Goal: Book appointment/travel/reservation

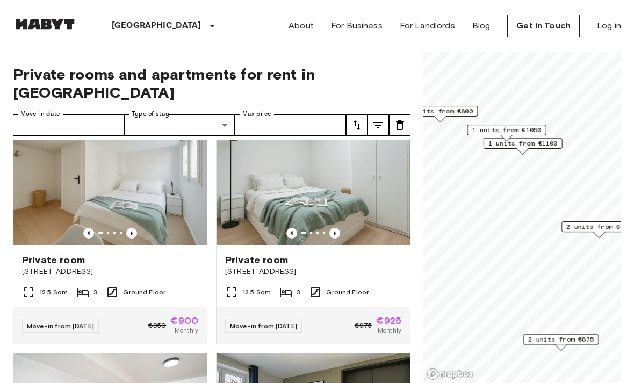
scroll to position [283, 0]
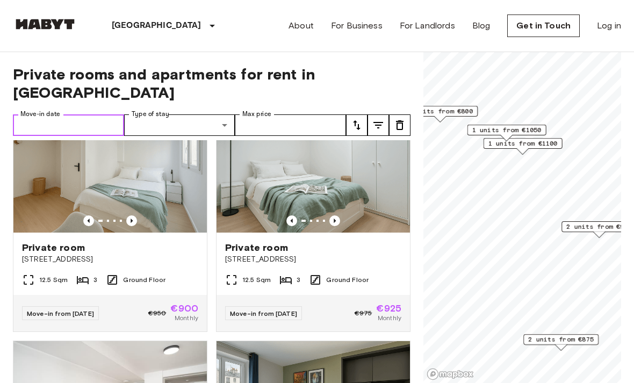
click at [94, 117] on input "Move-in date" at bounding box center [68, 124] width 111 height 21
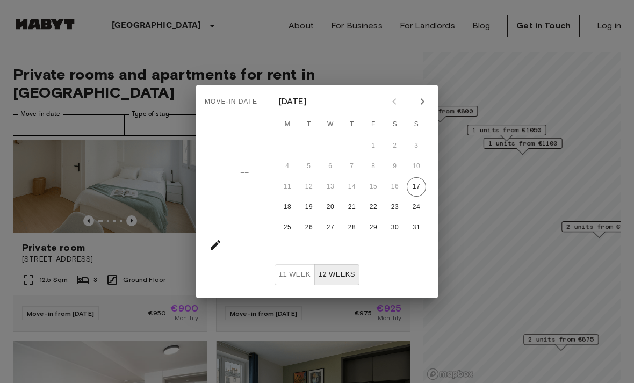
click at [419, 99] on icon "Next month" at bounding box center [422, 101] width 13 height 13
click at [408, 147] on button "7" at bounding box center [416, 145] width 19 height 19
type input "**********"
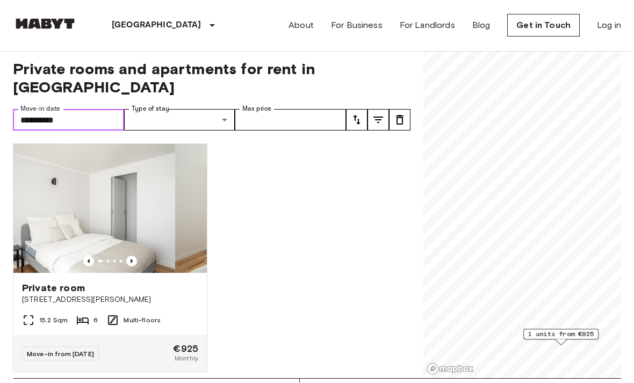
scroll to position [5, 0]
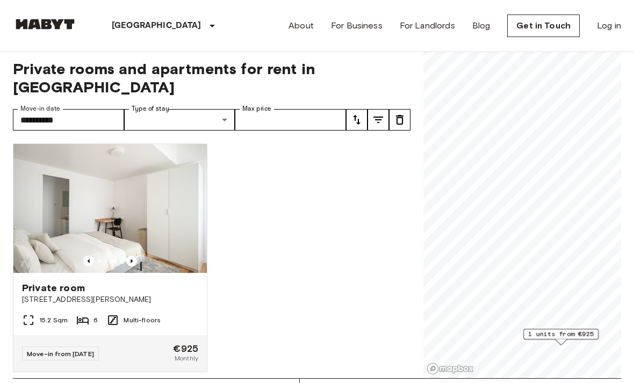
click at [62, 282] on span "Private room" at bounding box center [53, 288] width 63 height 13
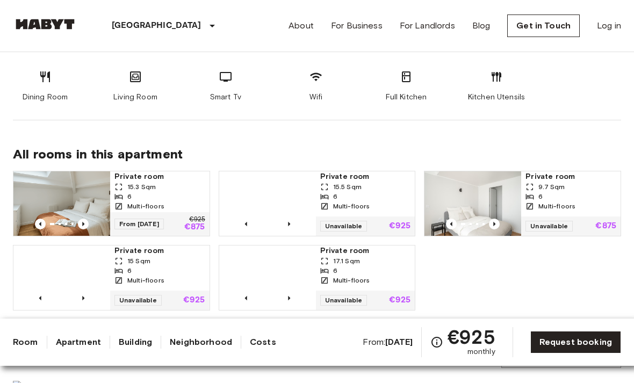
scroll to position [615, 0]
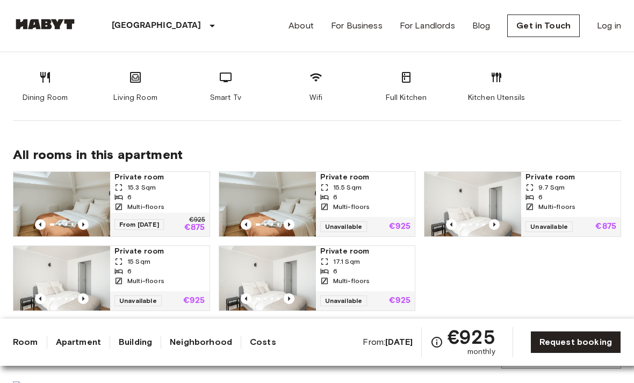
click at [161, 188] on div "15.3 Sqm" at bounding box center [159, 188] width 91 height 10
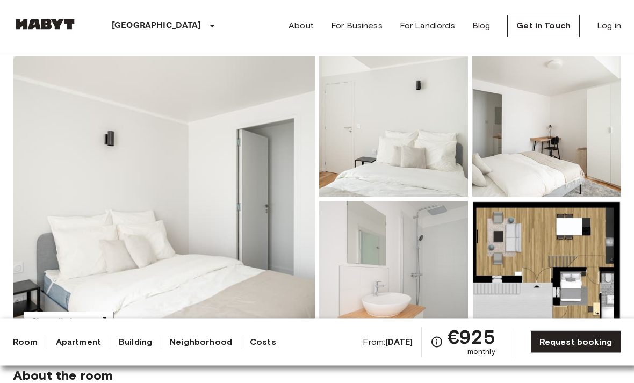
scroll to position [71, 0]
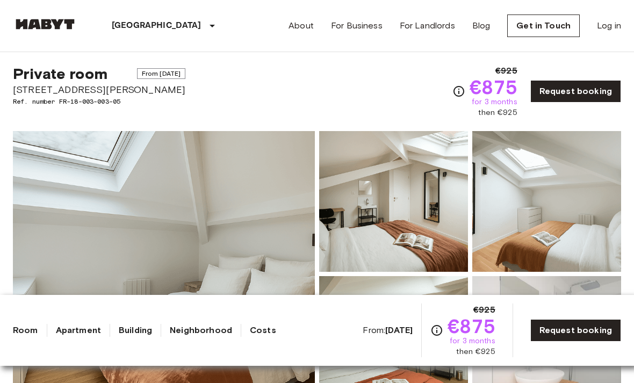
scroll to position [20, 0]
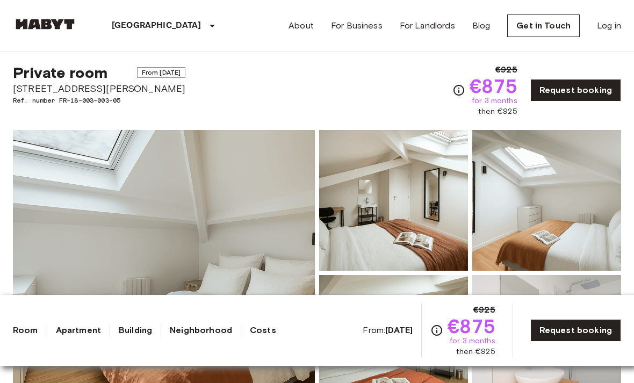
click at [428, 233] on img at bounding box center [393, 200] width 149 height 141
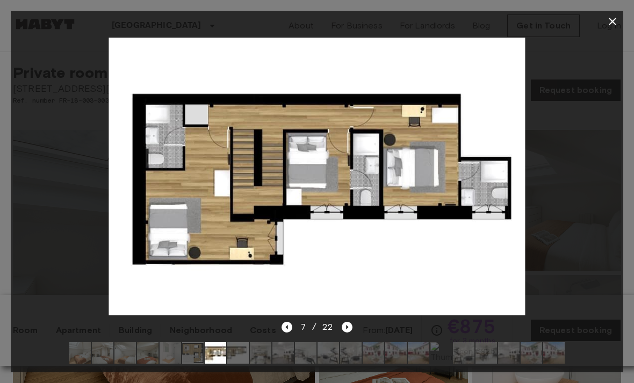
click at [610, 21] on icon "button" at bounding box center [612, 21] width 13 height 13
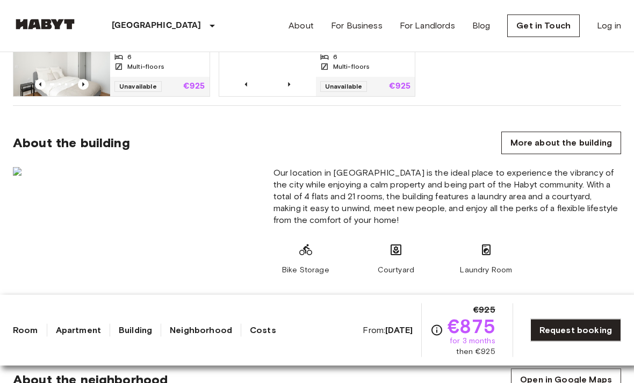
scroll to position [793, 0]
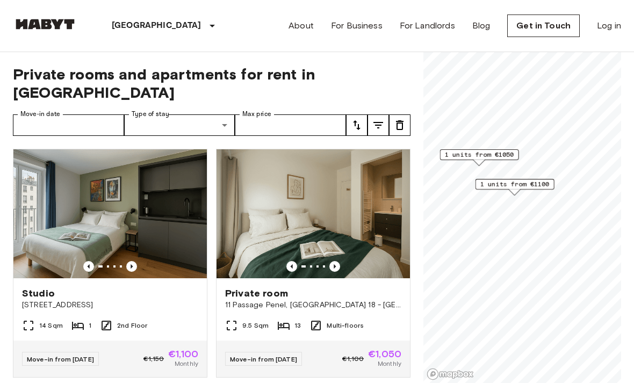
click at [530, 187] on span "1 units from €1100" at bounding box center [514, 184] width 69 height 10
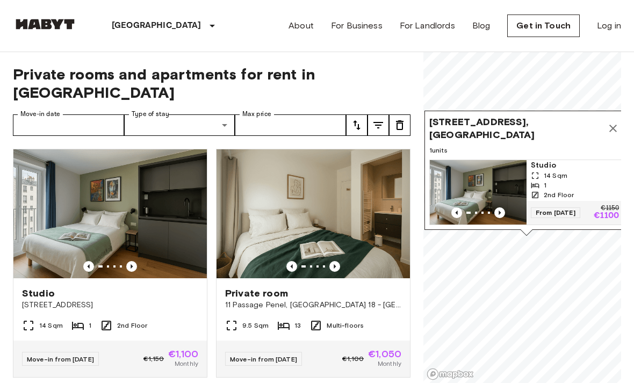
click at [611, 132] on icon "Map marker" at bounding box center [613, 129] width 8 height 8
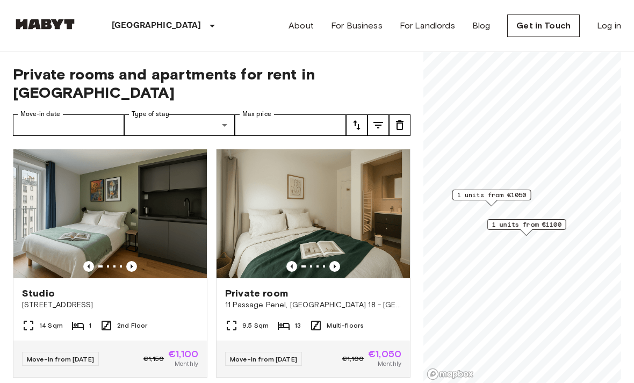
click at [503, 195] on span "1 units from €1050" at bounding box center [491, 195] width 69 height 10
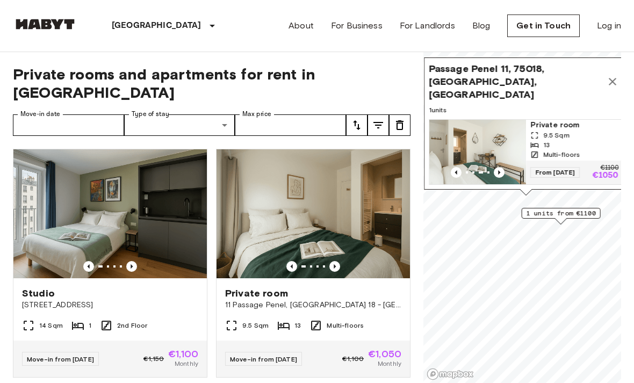
click at [490, 143] on img "Map marker" at bounding box center [477, 152] width 97 height 64
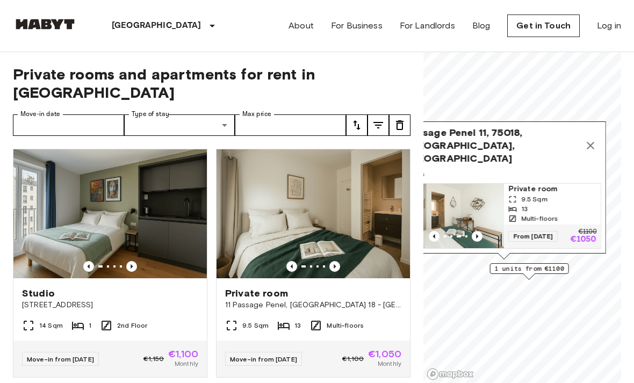
click at [584, 152] on button "Map marker" at bounding box center [590, 145] width 21 height 21
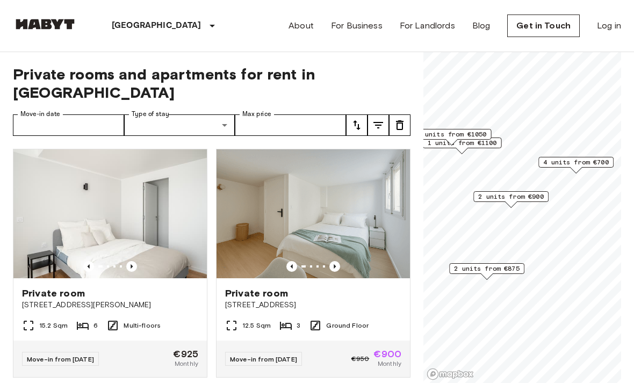
click at [584, 163] on span "4 units from €700" at bounding box center [576, 162] width 66 height 10
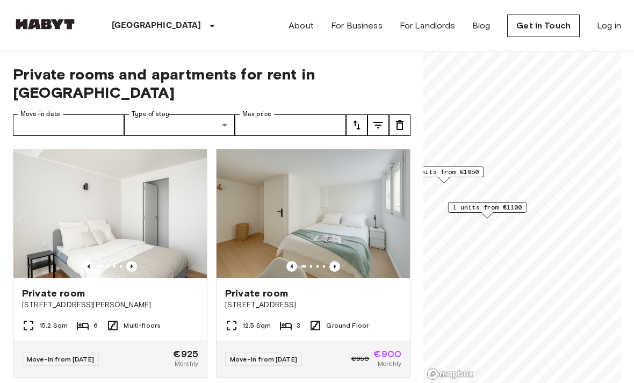
click at [471, 169] on span "1 units from €1050" at bounding box center [444, 172] width 69 height 10
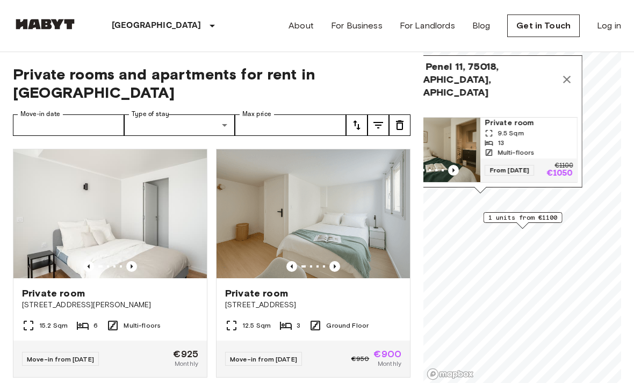
click at [545, 215] on span "1 units from €1100" at bounding box center [522, 218] width 69 height 10
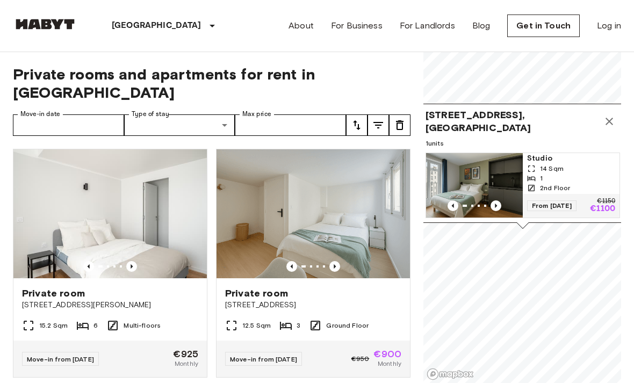
click at [608, 122] on icon "Map marker" at bounding box center [610, 122] width 8 height 8
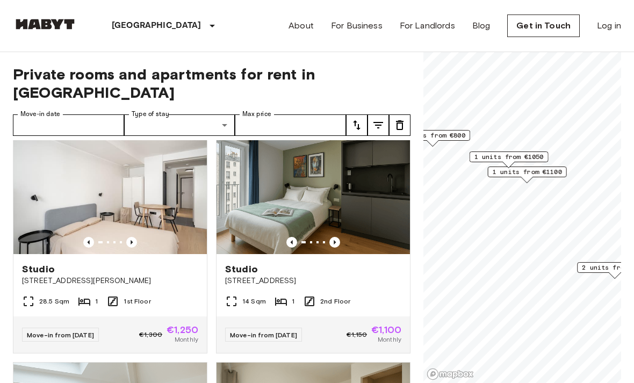
scroll to position [500, 0]
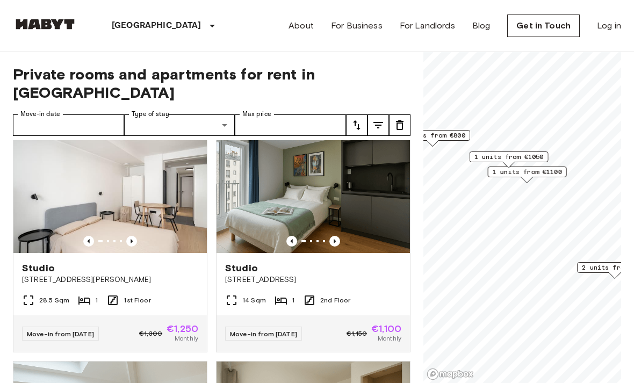
click at [62, 179] on img at bounding box center [109, 188] width 193 height 129
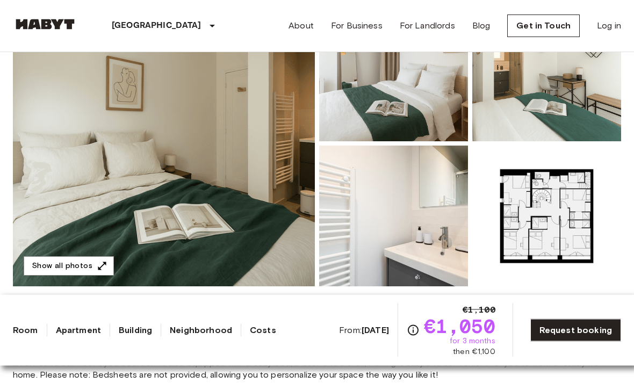
scroll to position [150, 0]
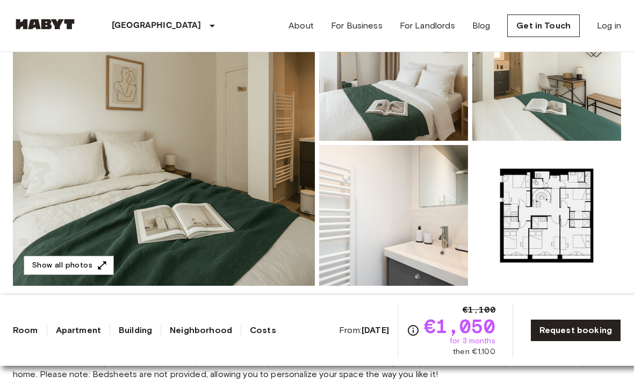
click at [53, 130] on img at bounding box center [164, 143] width 302 height 286
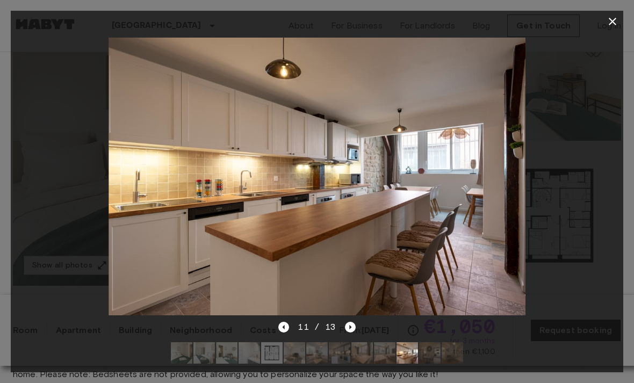
click at [612, 27] on icon "button" at bounding box center [612, 21] width 13 height 13
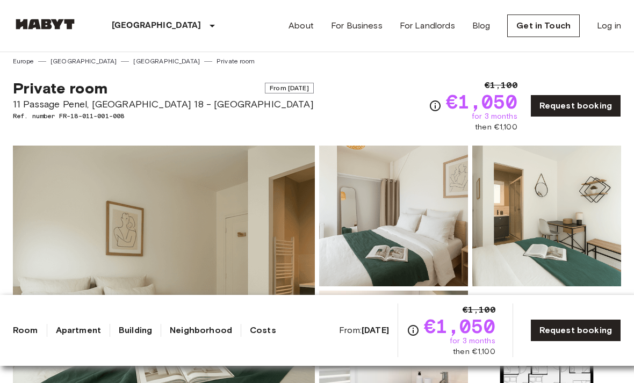
scroll to position [0, 0]
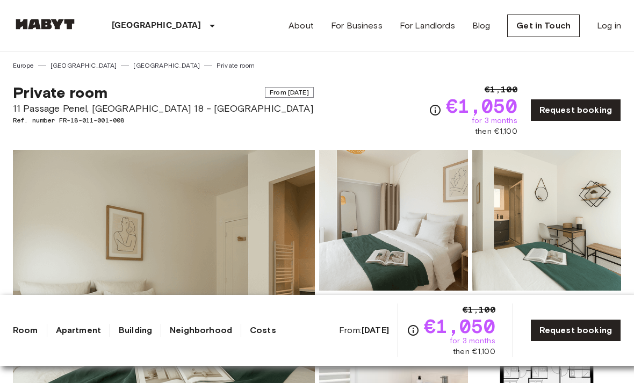
click at [360, 27] on link "For Business" at bounding box center [357, 25] width 52 height 13
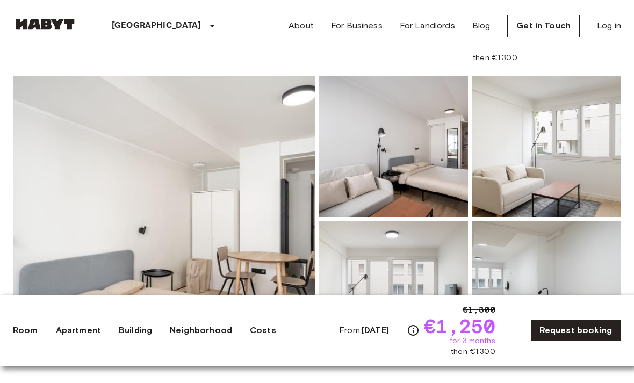
scroll to position [75, 0]
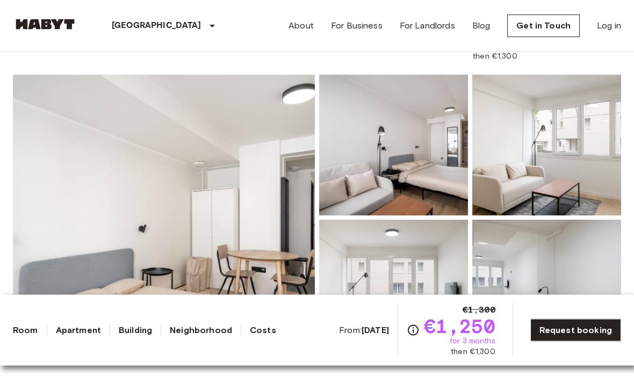
click at [373, 335] on b "Oct 30 2025" at bounding box center [375, 330] width 27 height 10
click at [570, 342] on link "Request booking" at bounding box center [575, 330] width 91 height 23
